Goal: Navigation & Orientation: Find specific page/section

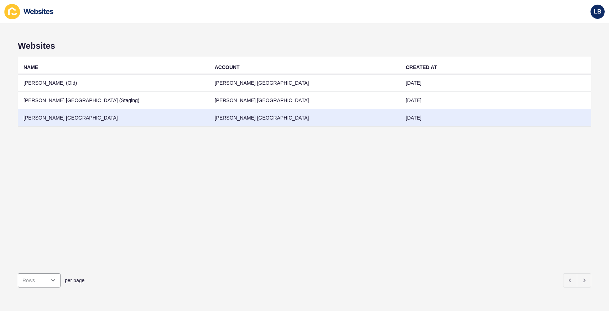
click at [88, 118] on td "[PERSON_NAME] [GEOGRAPHIC_DATA]" at bounding box center [113, 117] width 191 height 17
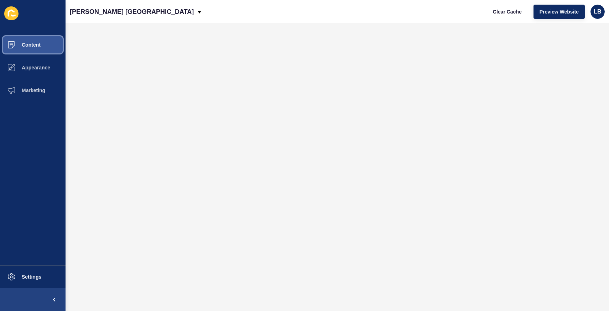
click at [43, 47] on button "Content" at bounding box center [33, 44] width 66 height 23
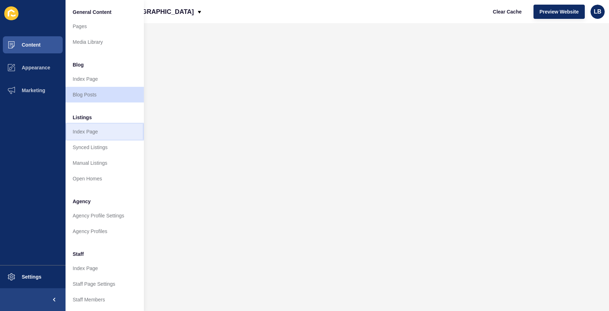
click at [101, 135] on link "Index Page" at bounding box center [105, 132] width 78 height 16
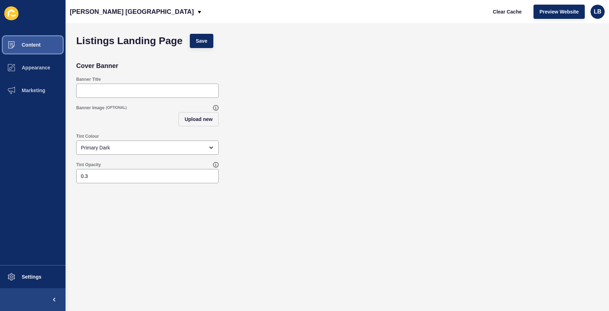
click at [49, 48] on button "Content" at bounding box center [33, 44] width 66 height 23
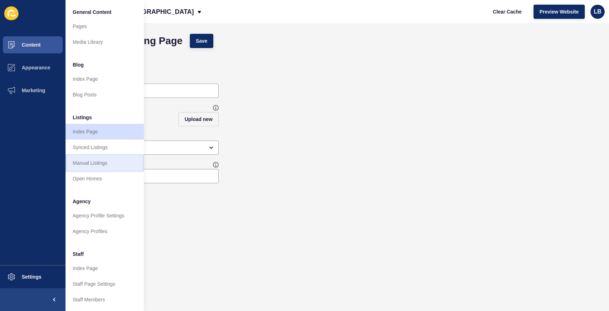
click at [97, 163] on link "Manual Listings" at bounding box center [105, 163] width 78 height 16
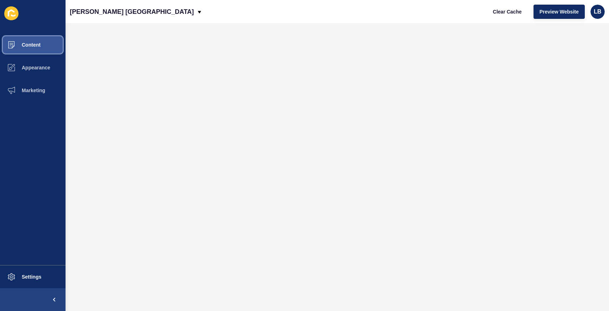
click at [47, 45] on button "Content" at bounding box center [33, 44] width 66 height 23
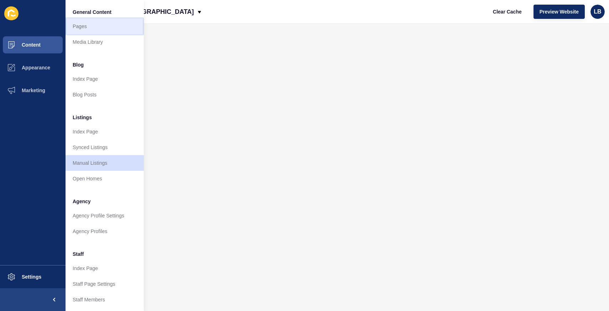
click at [102, 28] on link "Pages" at bounding box center [105, 27] width 78 height 16
